Goal: Task Accomplishment & Management: Use online tool/utility

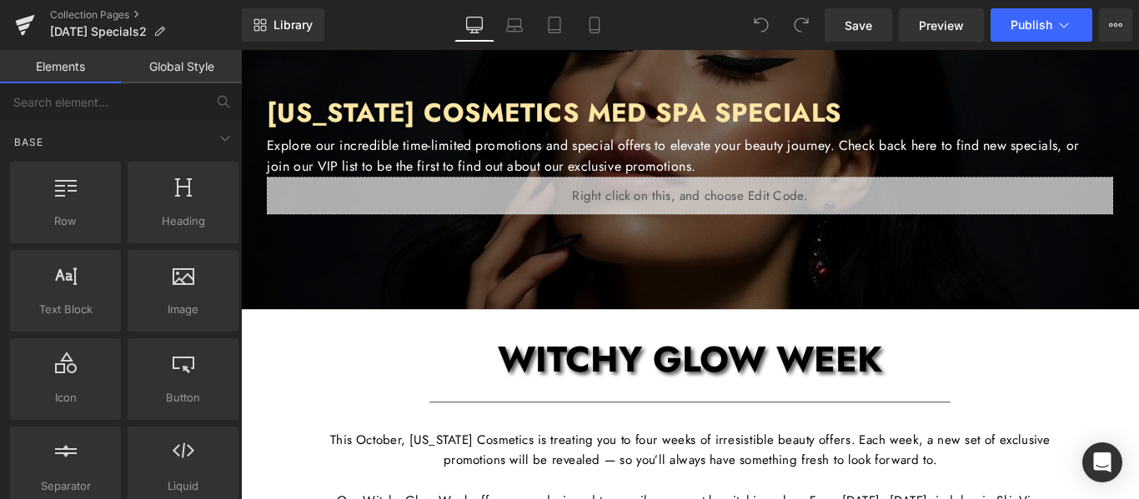
scroll to position [334, 0]
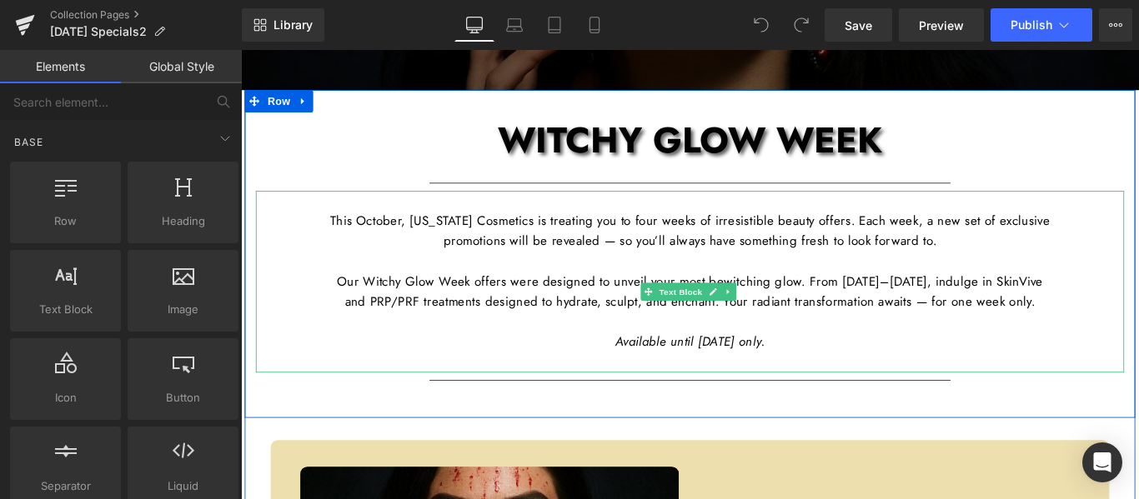
click at [793, 388] on span "Available until [DATE] only." at bounding box center [745, 378] width 168 height 20
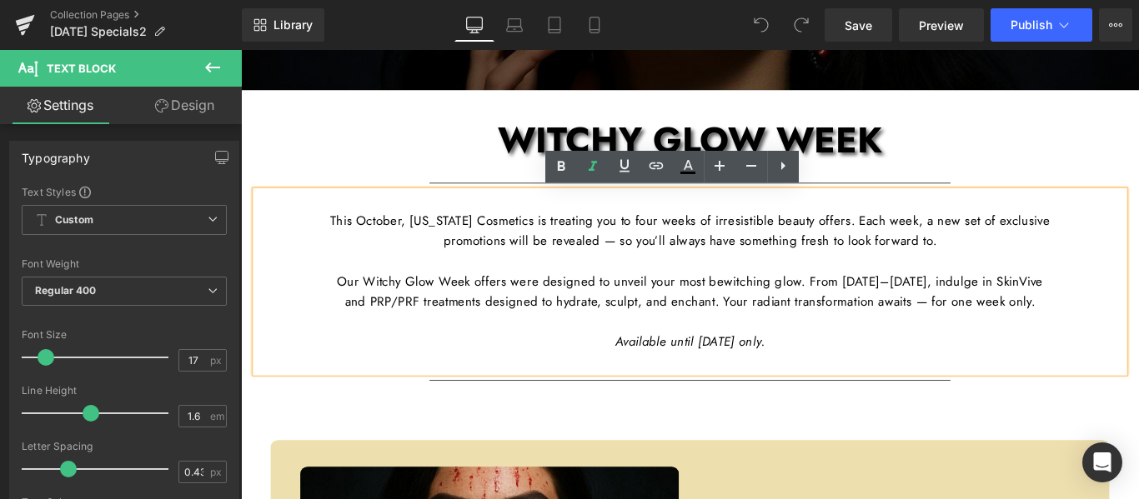
click at [792, 388] on span "Available until [DATE] only." at bounding box center [745, 378] width 168 height 20
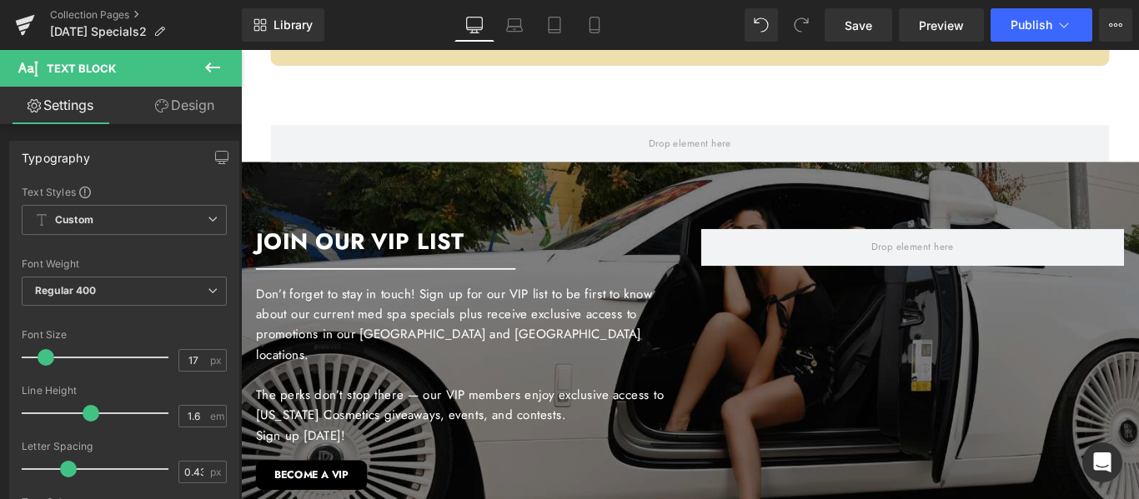
scroll to position [1668, 0]
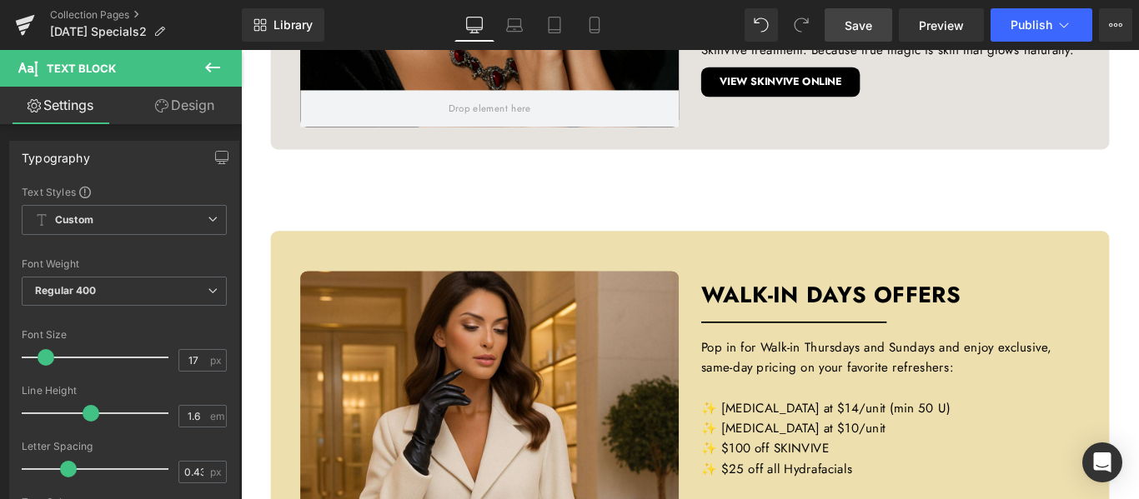
click at [877, 24] on link "Save" at bounding box center [859, 24] width 68 height 33
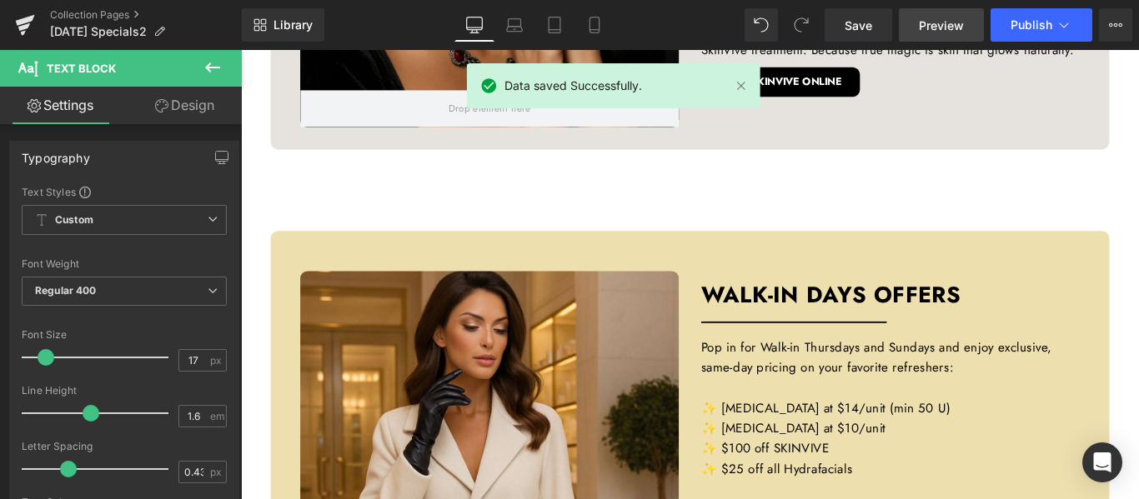
click at [940, 23] on span "Preview" at bounding box center [941, 26] width 45 height 18
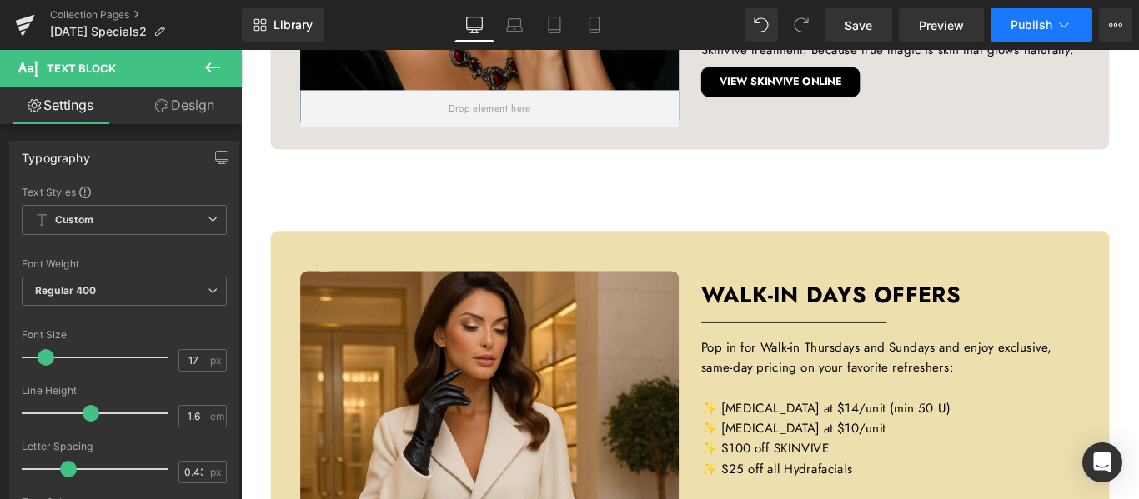
click at [1026, 22] on span "Publish" at bounding box center [1032, 24] width 42 height 13
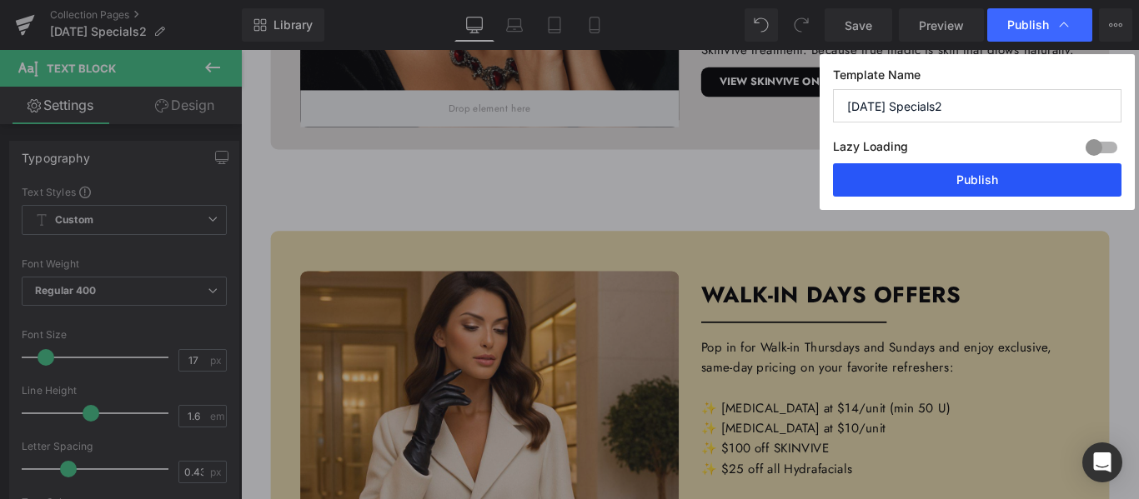
click at [971, 173] on button "Publish" at bounding box center [977, 179] width 289 height 33
